Goal: Entertainment & Leisure: Consume media (video, audio)

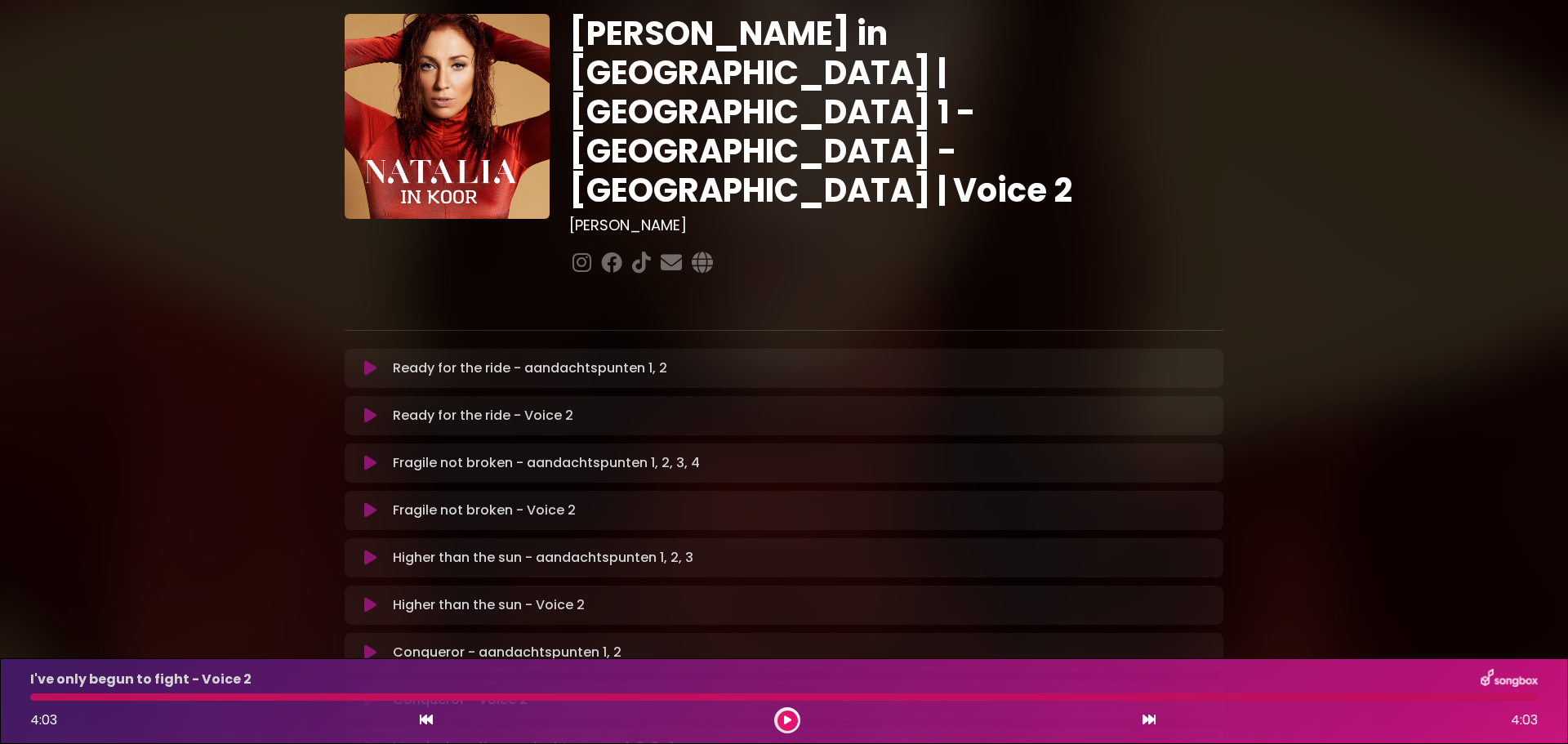
scroll to position [10, 0]
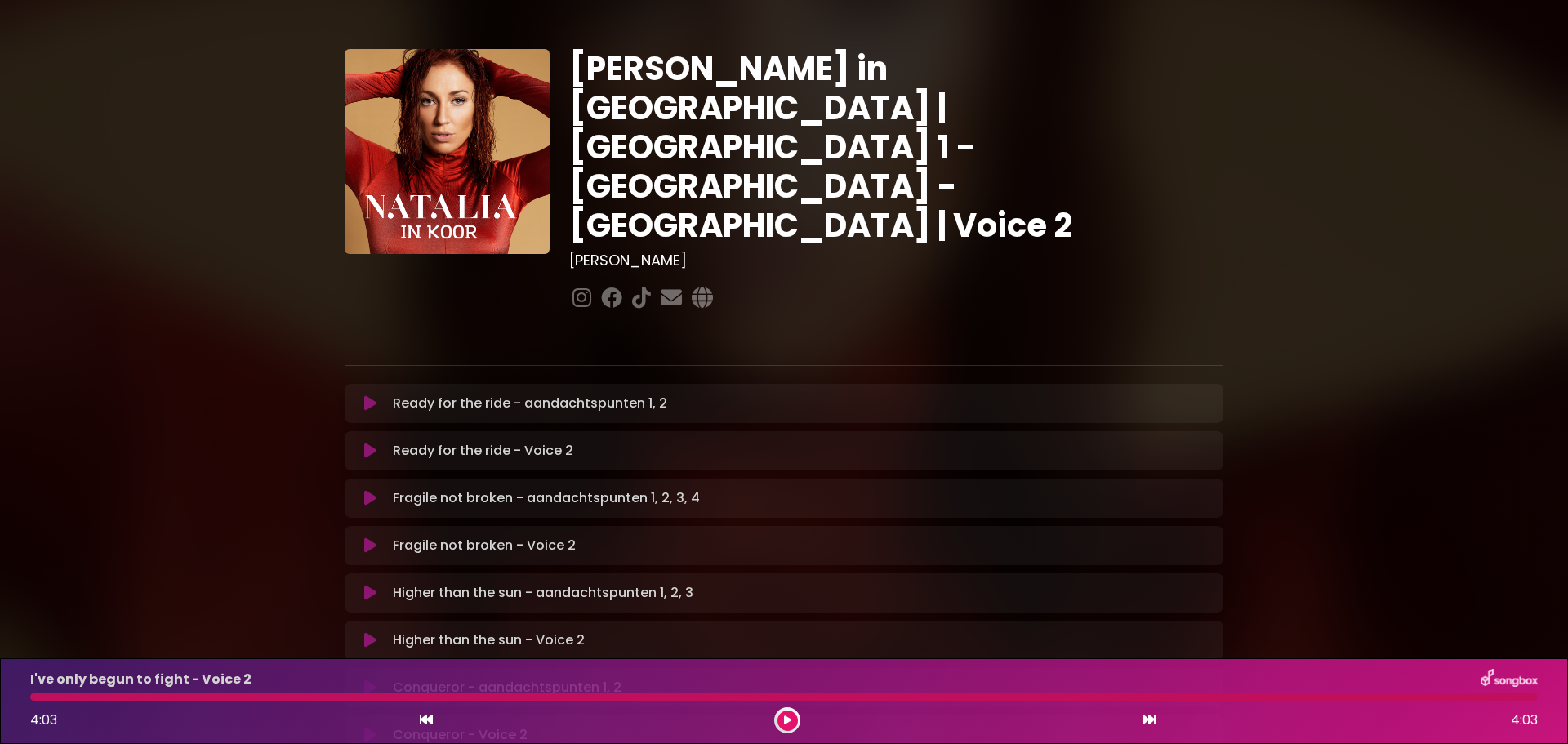
click at [370, 396] on icon at bounding box center [370, 404] width 12 height 17
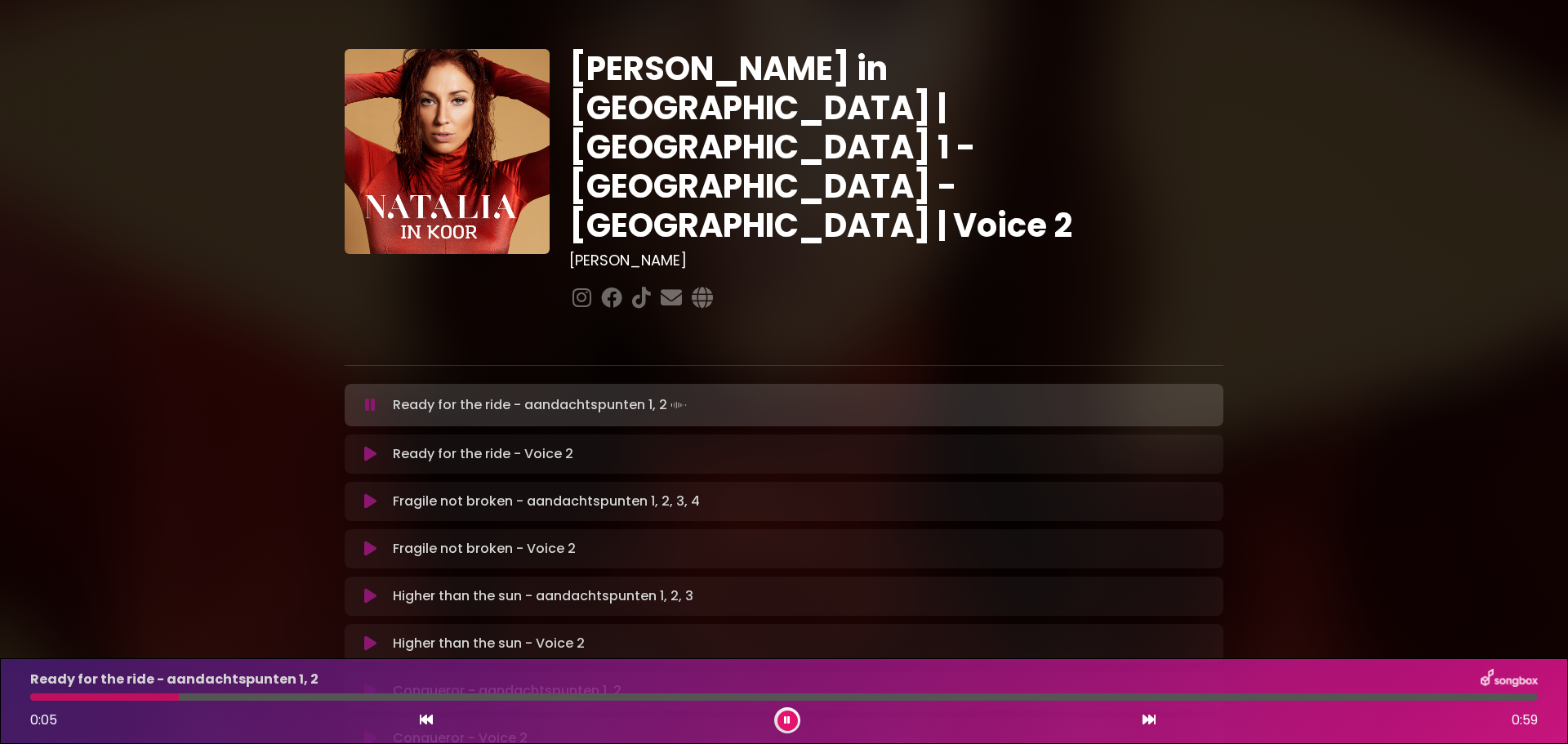
click at [32, 700] on div at bounding box center [105, 697] width 149 height 7
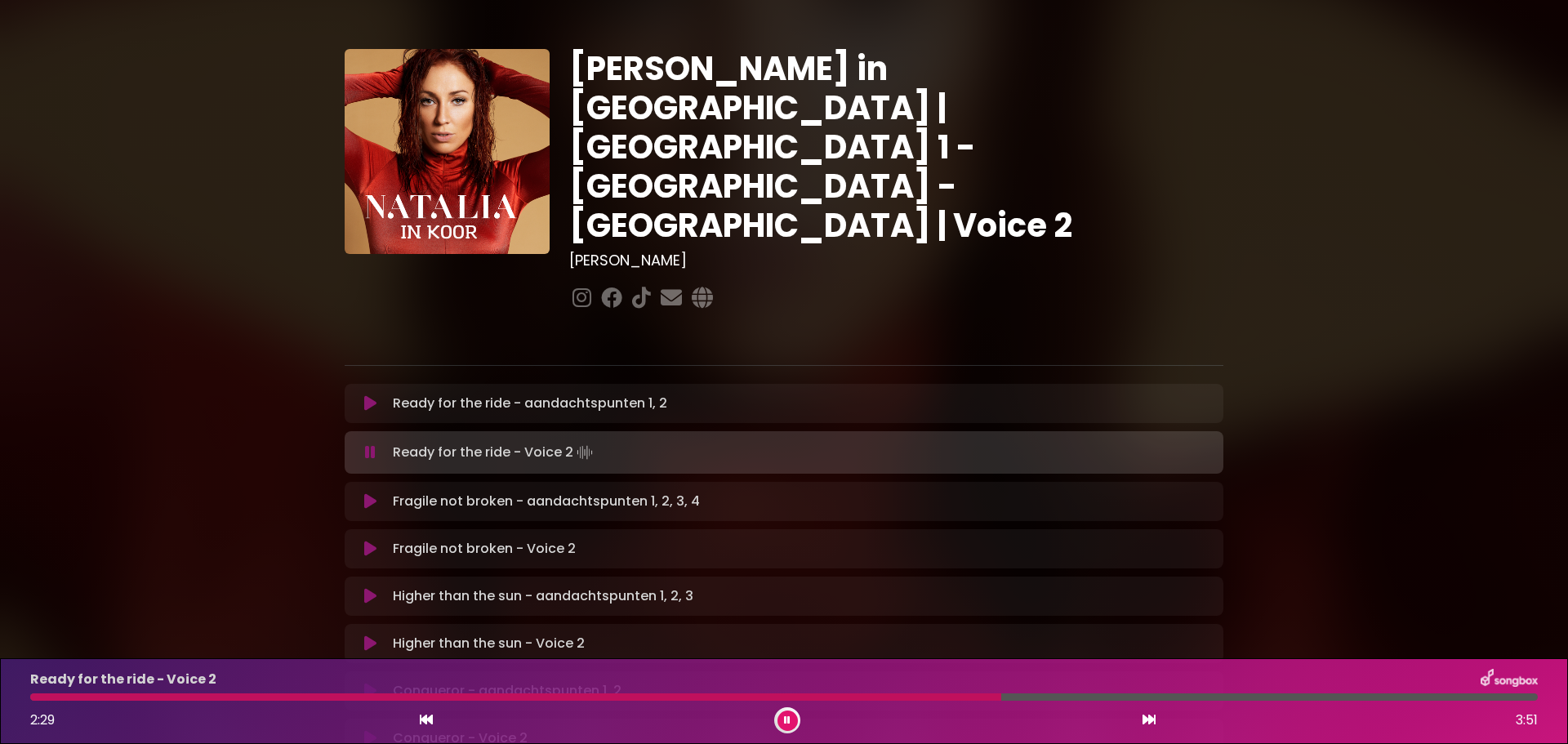
click at [924, 694] on div at bounding box center [516, 697] width 971 height 7
click at [782, 715] on button at bounding box center [787, 720] width 20 height 20
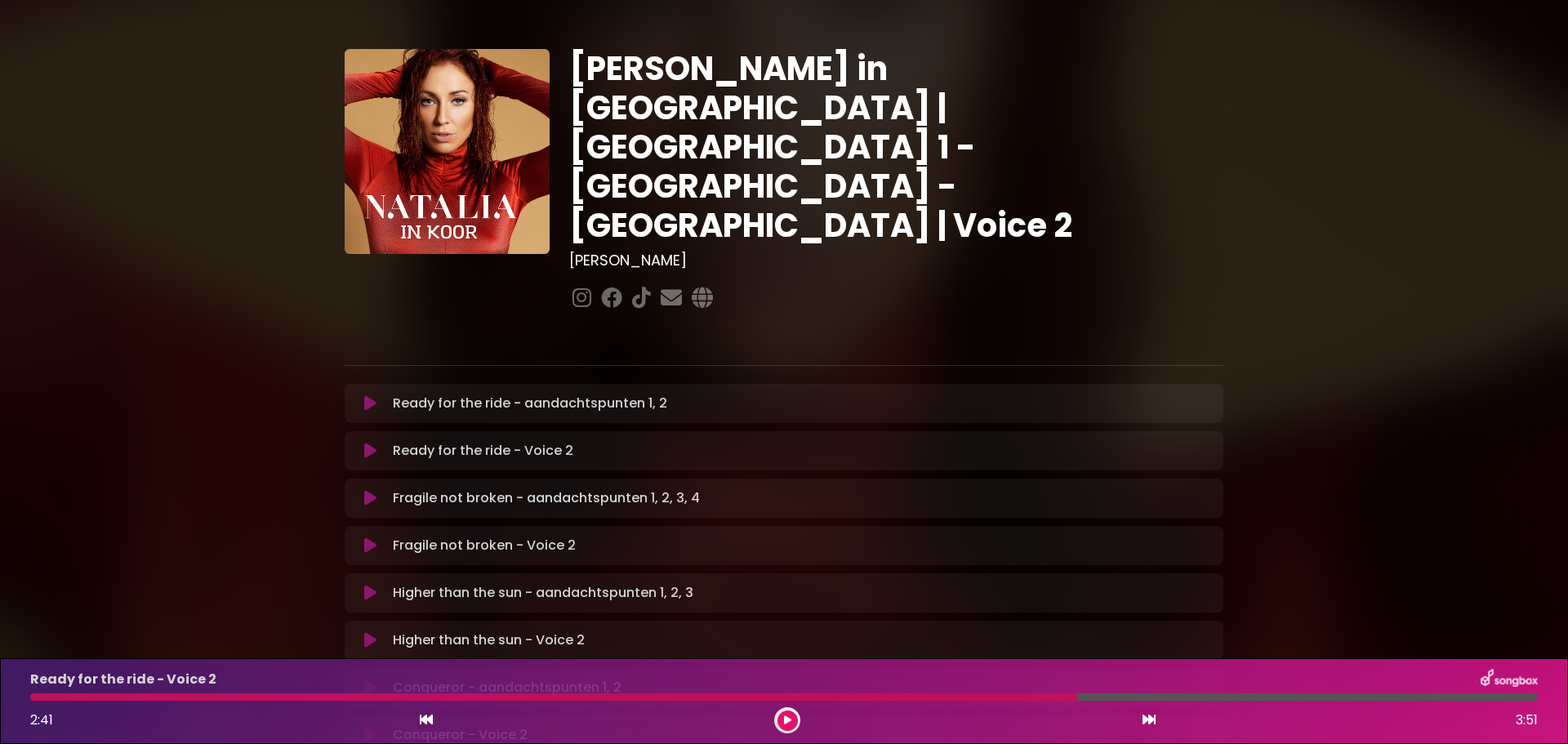
click at [788, 713] on button at bounding box center [787, 720] width 20 height 20
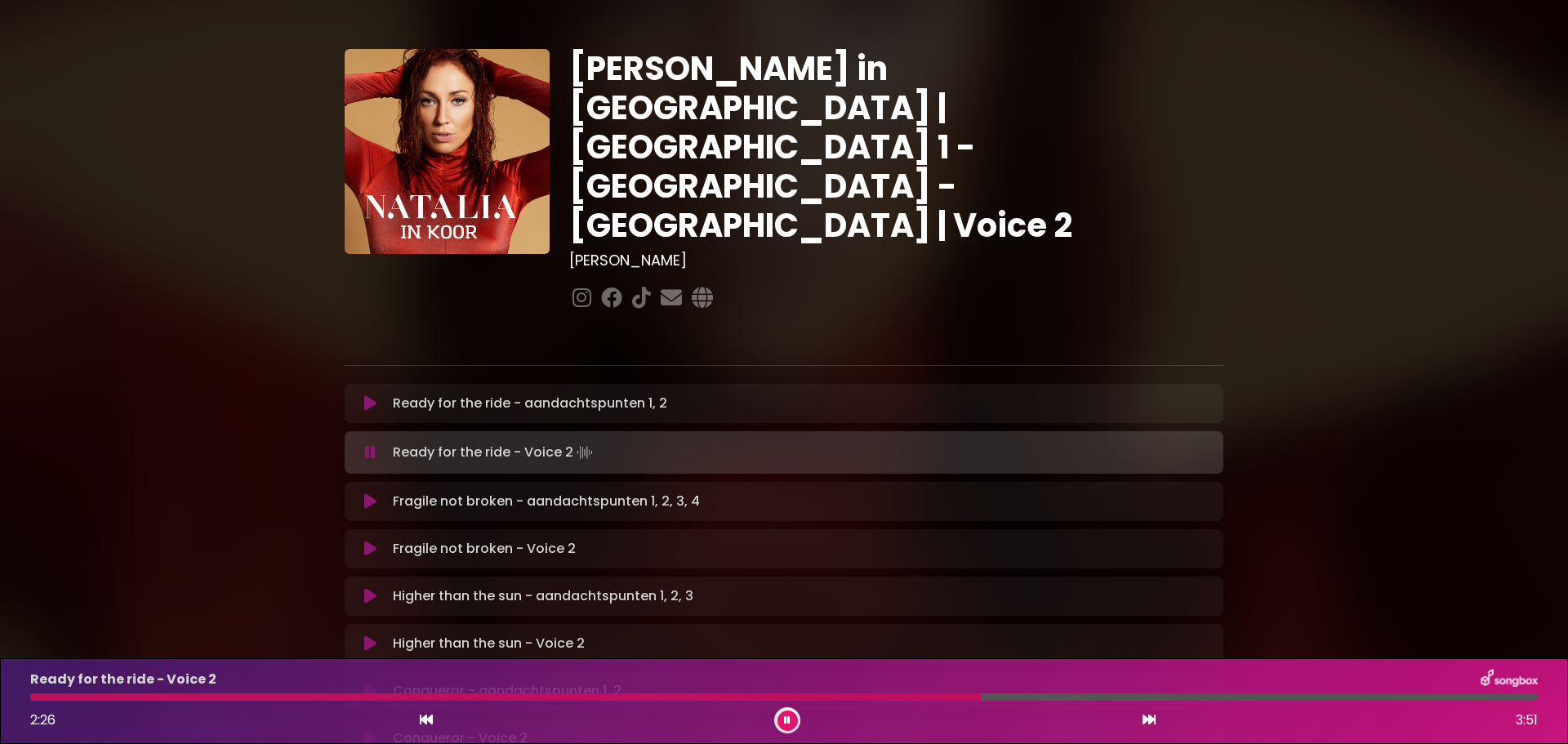
click at [981, 700] on div at bounding box center [506, 697] width 951 height 7
click at [587, 481] on div "Fragile not broken - aandachtspunten 1, 2, 3, 4 Loading Track... Name Email" at bounding box center [784, 501] width 879 height 39
click at [371, 494] on icon at bounding box center [370, 502] width 12 height 17
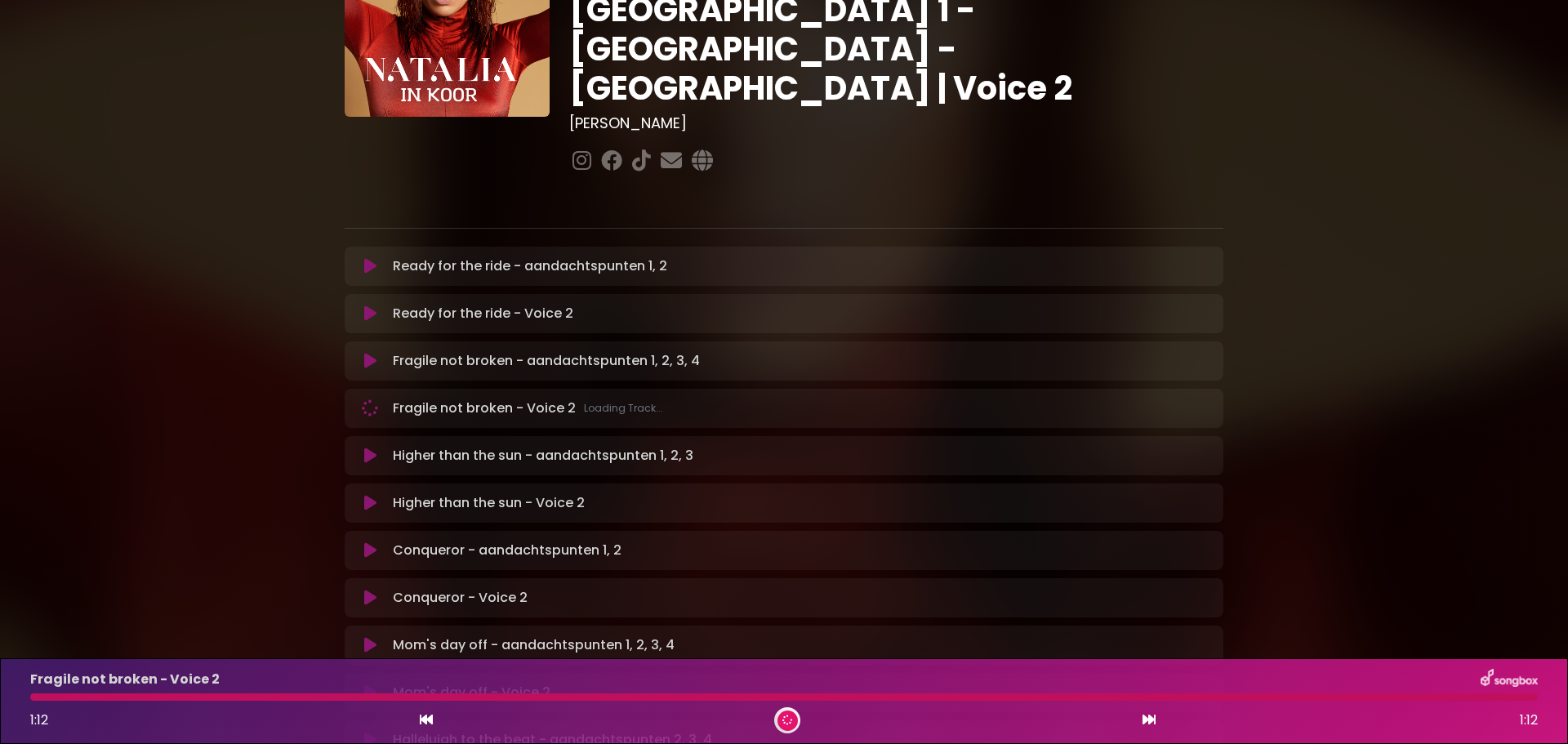
scroll to position [173, 0]
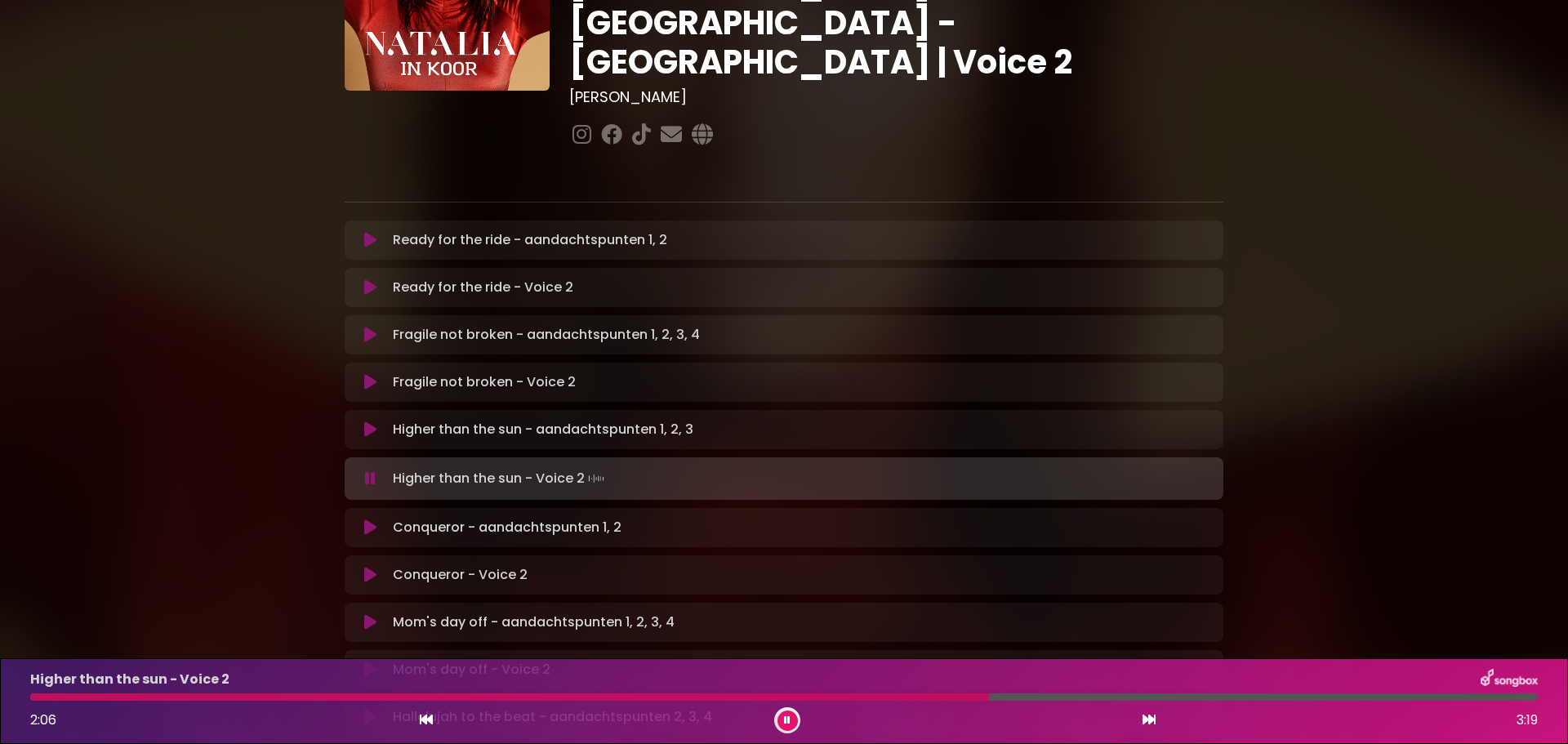
click at [939, 697] on div at bounding box center [510, 697] width 959 height 7
click at [908, 698] on div at bounding box center [490, 697] width 919 height 7
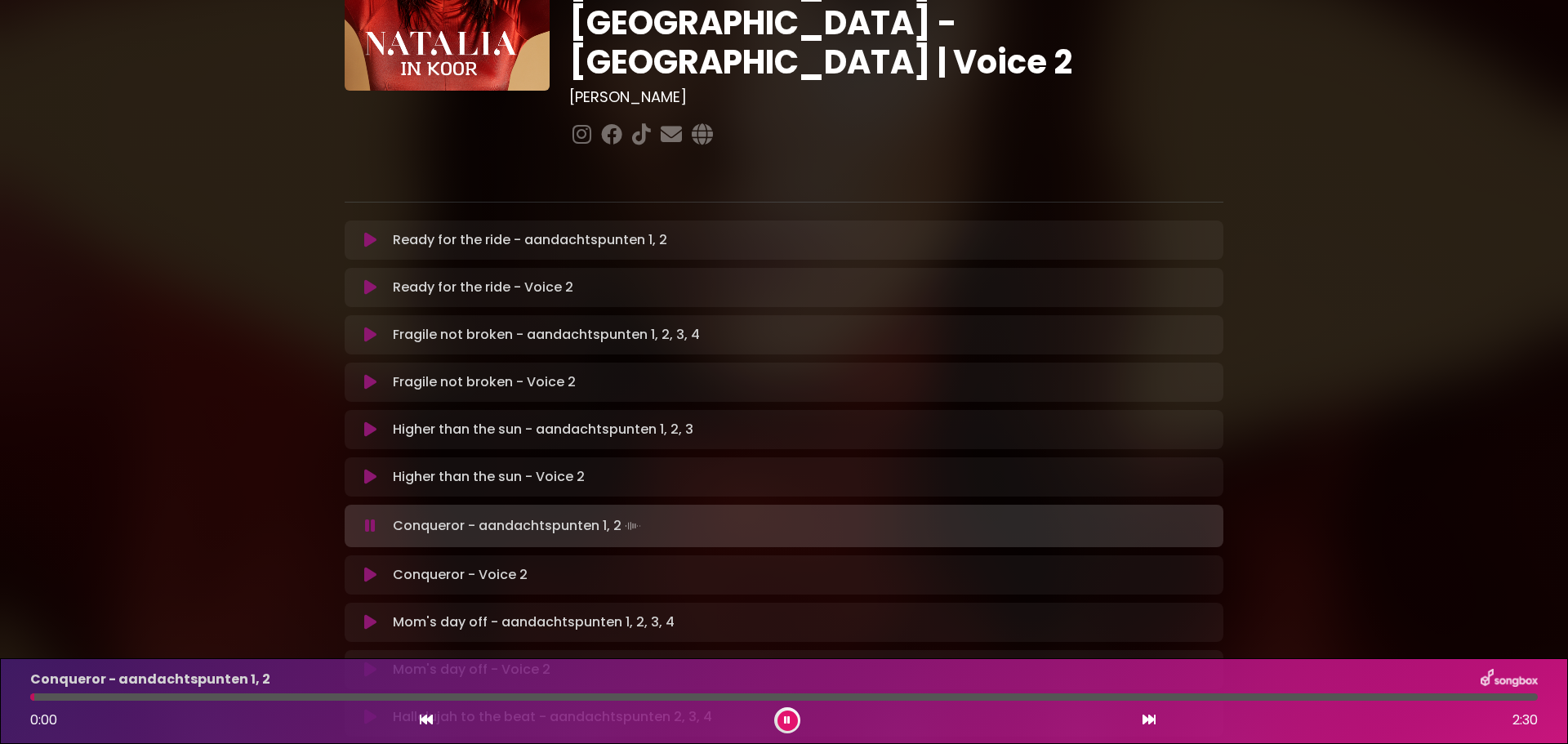
click at [787, 725] on icon at bounding box center [787, 719] width 11 height 11
